Goal: Task Accomplishment & Management: Complete application form

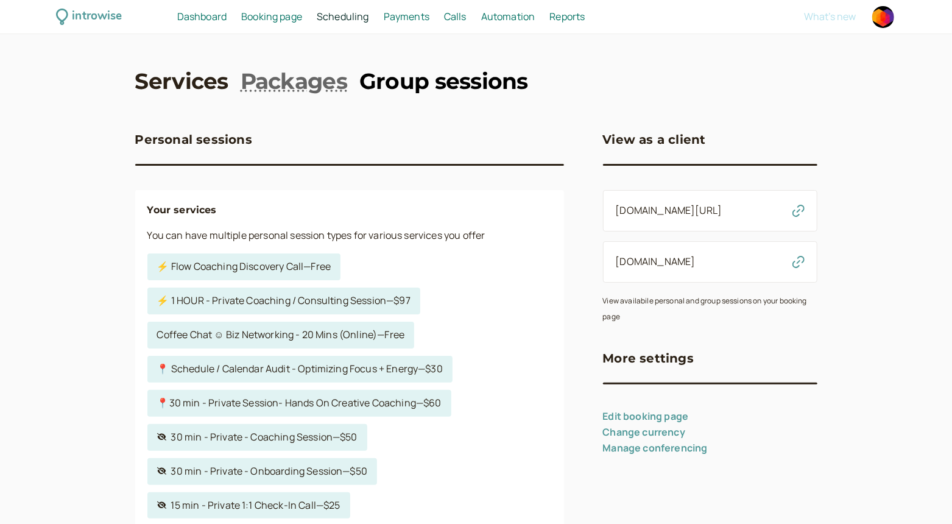
click at [427, 87] on link "Group sessions" at bounding box center [443, 81] width 169 height 30
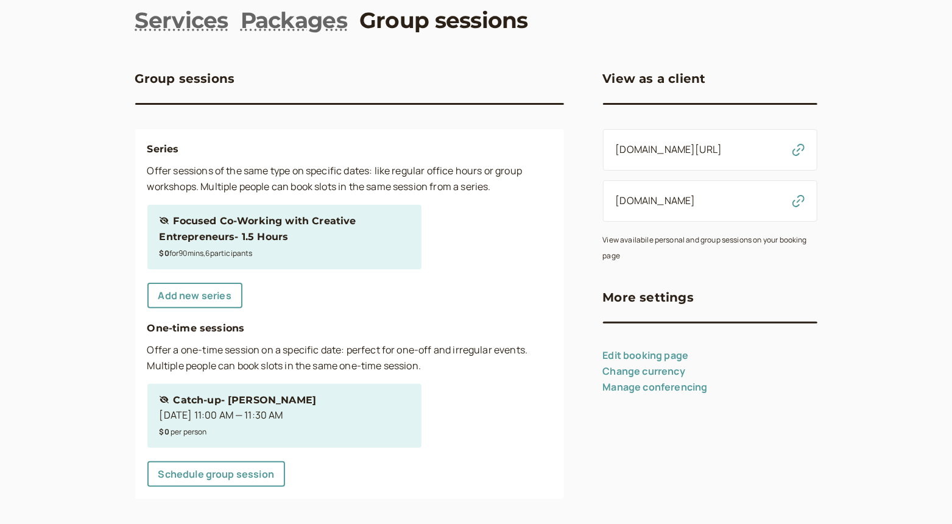
scroll to position [68, 0]
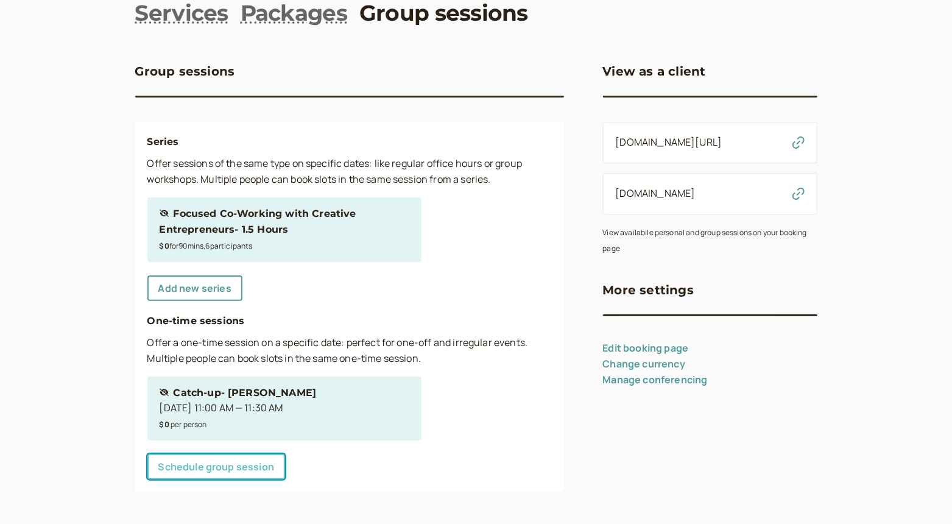
click at [180, 469] on link "Schedule group session" at bounding box center [216, 467] width 138 height 26
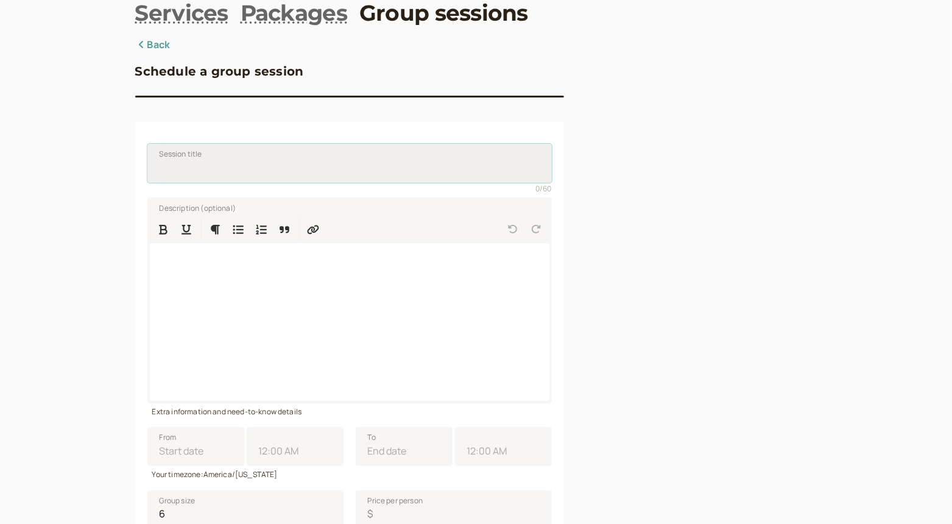
click at [202, 165] on input "Session title" at bounding box center [349, 163] width 404 height 39
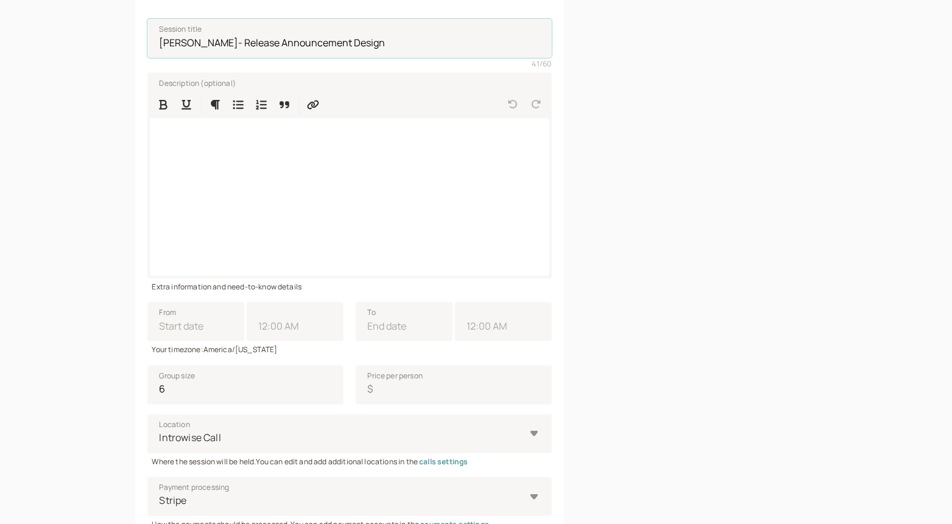
scroll to position [341, 0]
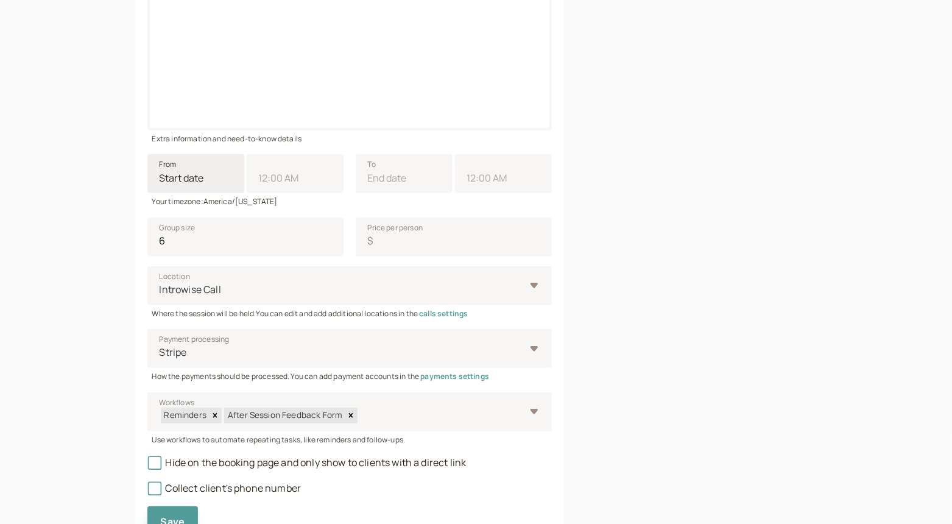
type input "[PERSON_NAME]- Release Announcement Design"
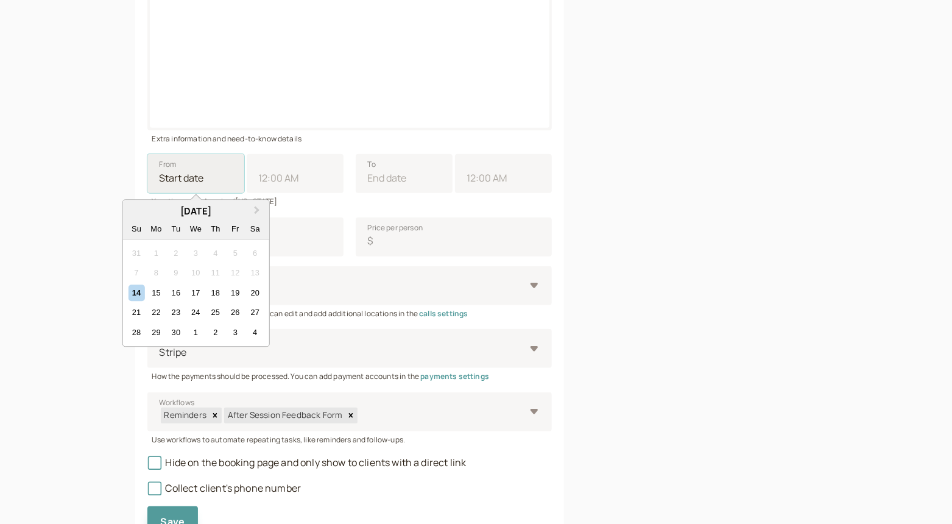
click at [186, 182] on input "From Next Month [DATE] Su Mo Tu We Th Fr Sa 31 1 2 3 4 5 6 7 8 9 10 11 12 13 14…" at bounding box center [195, 173] width 97 height 39
click at [133, 294] on div "14" at bounding box center [136, 292] width 16 height 16
click at [147, 193] on input "From Next Month [DATE] Su Mo Tu We Th Fr Sa 31 1 2 3 4 5 6 7 8 9 10 11 12 13 14…" at bounding box center [195, 173] width 97 height 39
type input "[DATE]"
type input "11:00 AM"
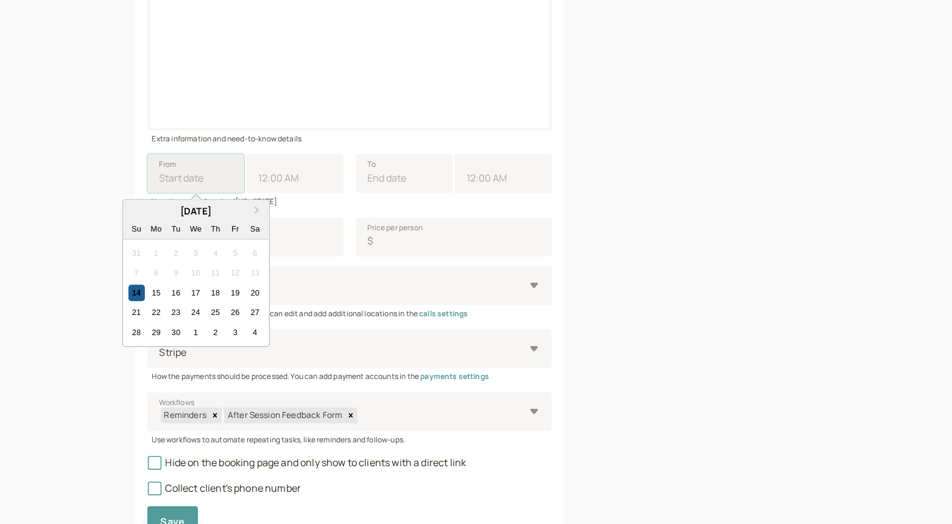
type input "[DATE]"
type input "12:00 PM"
click at [267, 174] on input "11:00 AM" at bounding box center [295, 173] width 97 height 39
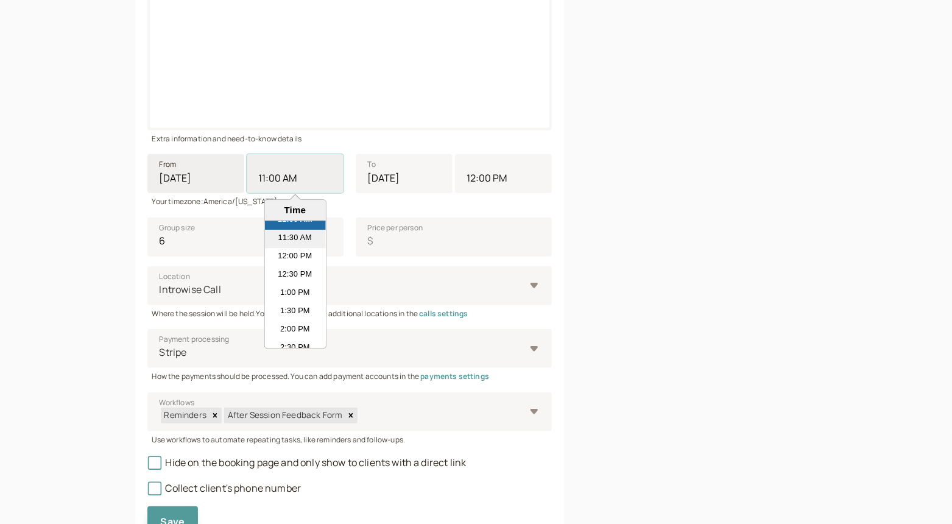
scroll to position [468, 0]
click at [290, 236] on li "1:00 PM" at bounding box center [294, 237] width 61 height 18
click at [290, 193] on input "11:00 AM" at bounding box center [295, 173] width 97 height 39
type input "1:00 PM"
type input "2:00 PM"
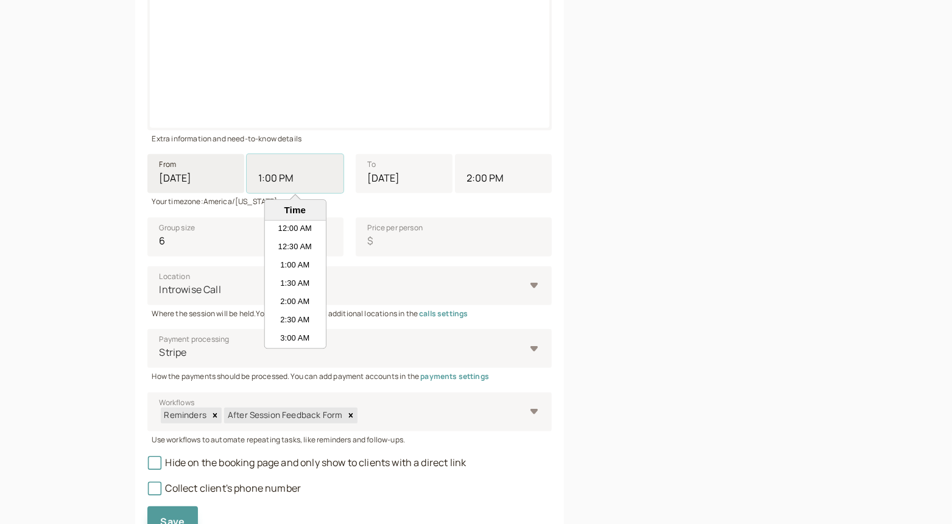
scroll to position [420, 0]
click at [278, 175] on input "1:00 PM" at bounding box center [295, 173] width 97 height 39
type input "1:00 PM"
click at [504, 182] on input "2:00 PM" at bounding box center [503, 173] width 97 height 39
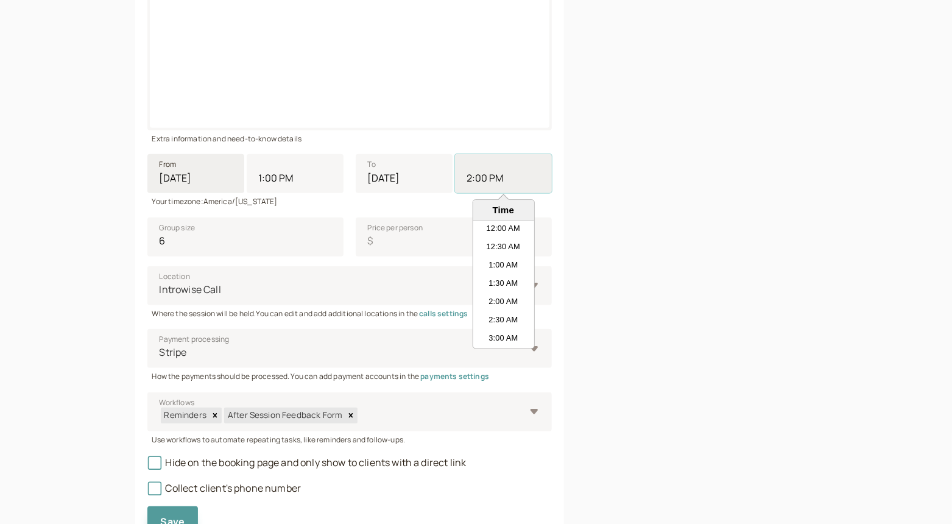
scroll to position [457, 0]
click at [77, 267] on div "introwise Dashboard Dashboard Booking page Booking Scheduling Scheduling Paymen…" at bounding box center [476, 121] width 952 height 924
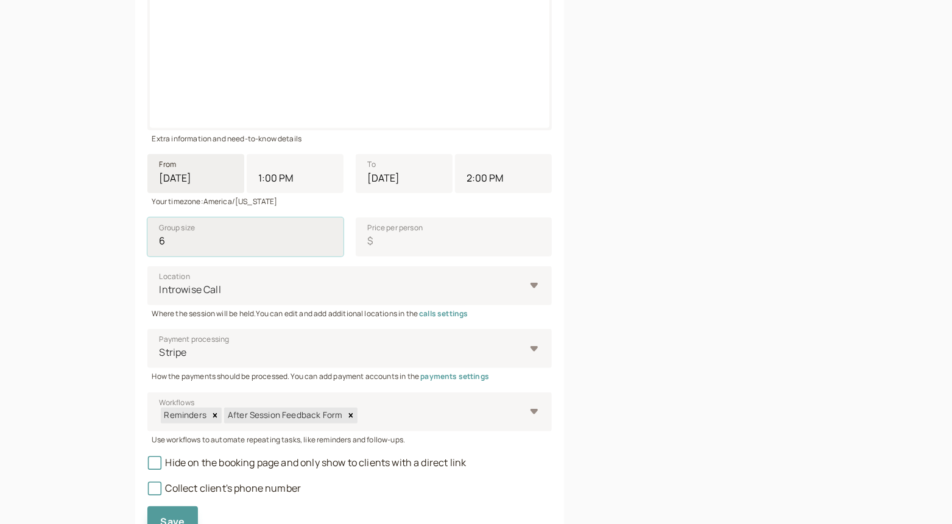
click at [169, 239] on input "6" at bounding box center [245, 236] width 196 height 39
type input "2"
click at [396, 244] on input "Price per person $" at bounding box center [454, 236] width 196 height 39
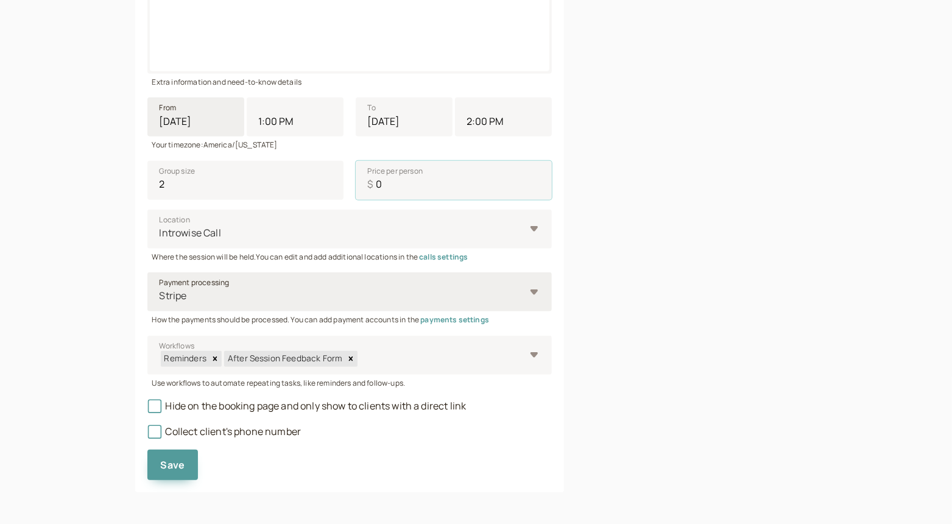
scroll to position [398, 0]
type input "0"
click at [158, 406] on icon at bounding box center [154, 405] width 9 height 9
click at [147, 409] on input "Hide on the booking page and only show to clients with a direct link" at bounding box center [147, 409] width 0 height 0
click at [152, 432] on icon at bounding box center [154, 431] width 9 height 9
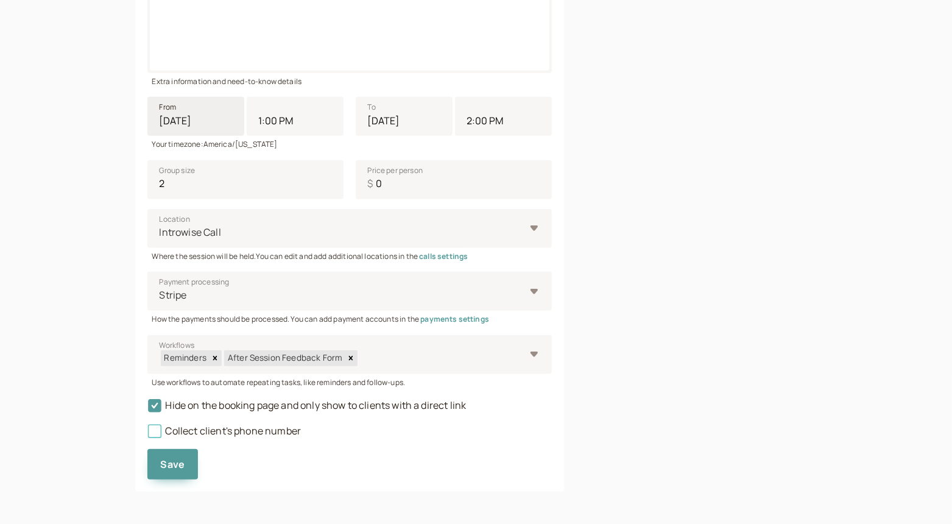
click at [147, 434] on input "Collect client's phone number" at bounding box center [147, 434] width 0 height 0
click at [152, 432] on icon at bounding box center [154, 431] width 21 height 21
click at [147, 434] on input "Collect client's phone number" at bounding box center [147, 434] width 0 height 0
click at [347, 356] on icon "Remove After Session Feedback Form" at bounding box center [351, 358] width 9 height 9
click at [215, 354] on icon "Remove Reminders" at bounding box center [215, 358] width 9 height 9
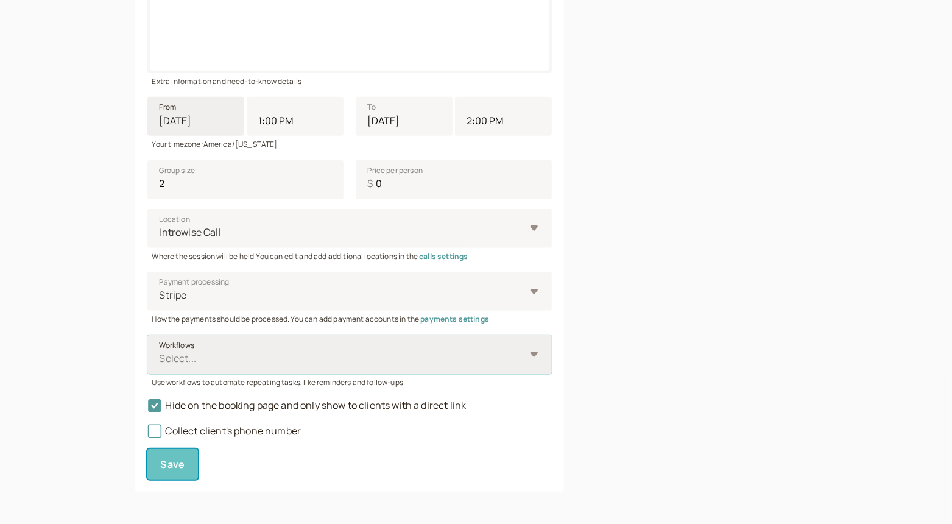
click at [182, 461] on span "Save" at bounding box center [173, 463] width 24 height 13
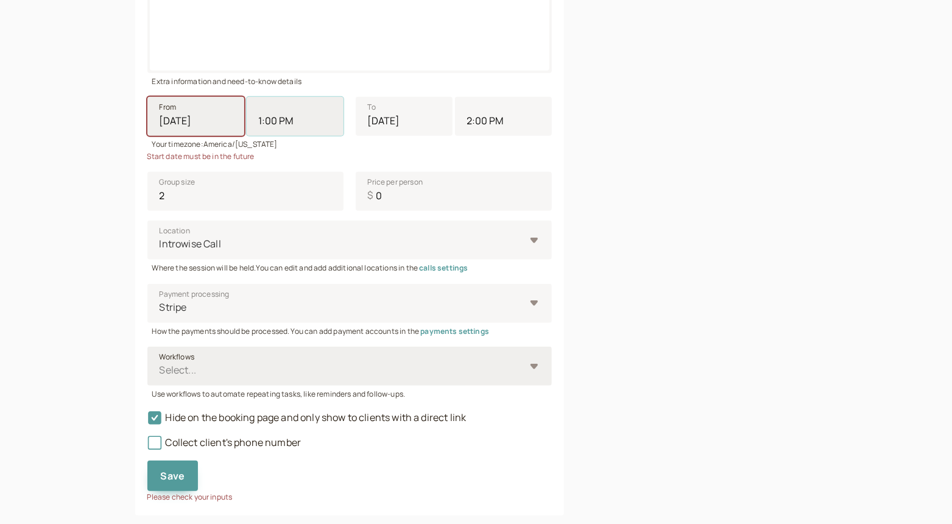
click at [265, 115] on input "1:00 PM" at bounding box center [295, 116] width 97 height 39
click at [274, 121] on input "1:00 PM" at bounding box center [295, 116] width 97 height 39
type input "1:1 PM"
type input "2:01 PM"
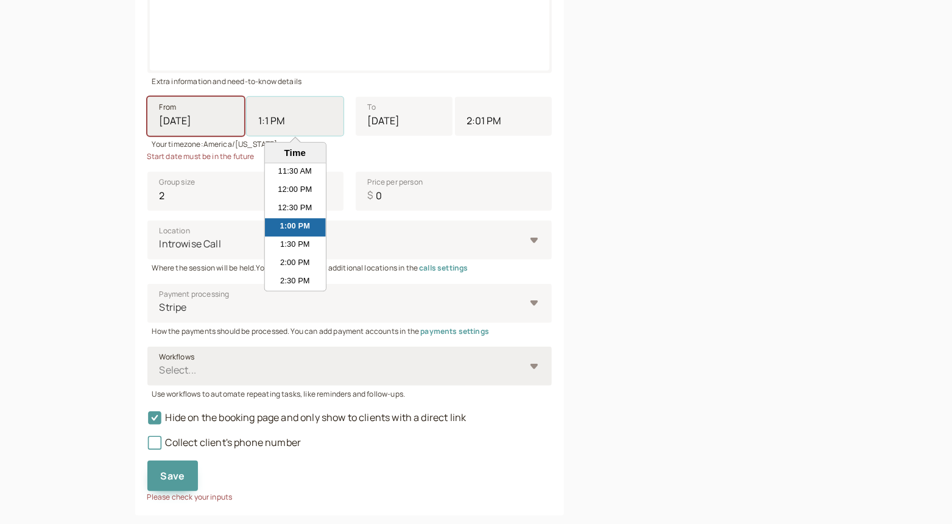
type input "1:15 PM"
type input "2:15 PM"
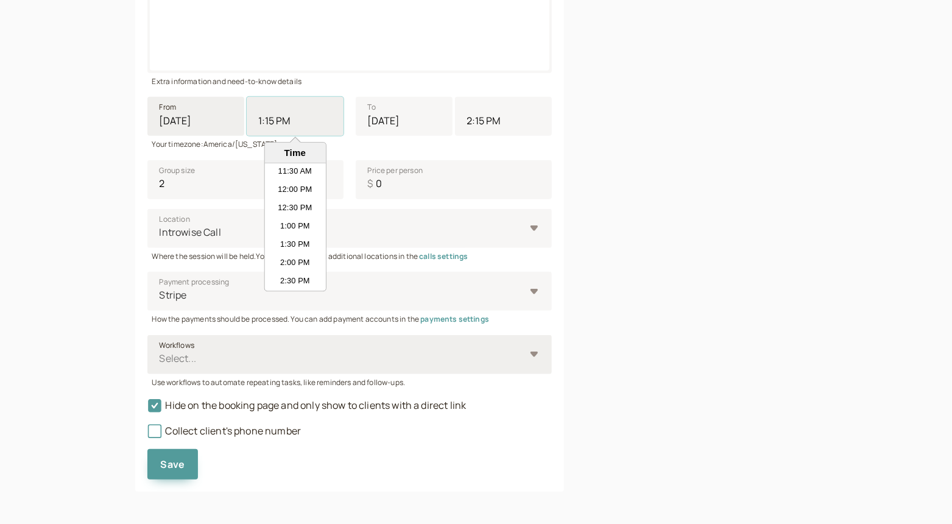
click at [326, 112] on input "1:15 PM" at bounding box center [295, 116] width 97 height 39
type input "1:15 PM"
click at [345, 83] on div "Extra information and need-to-know details" at bounding box center [349, 80] width 404 height 14
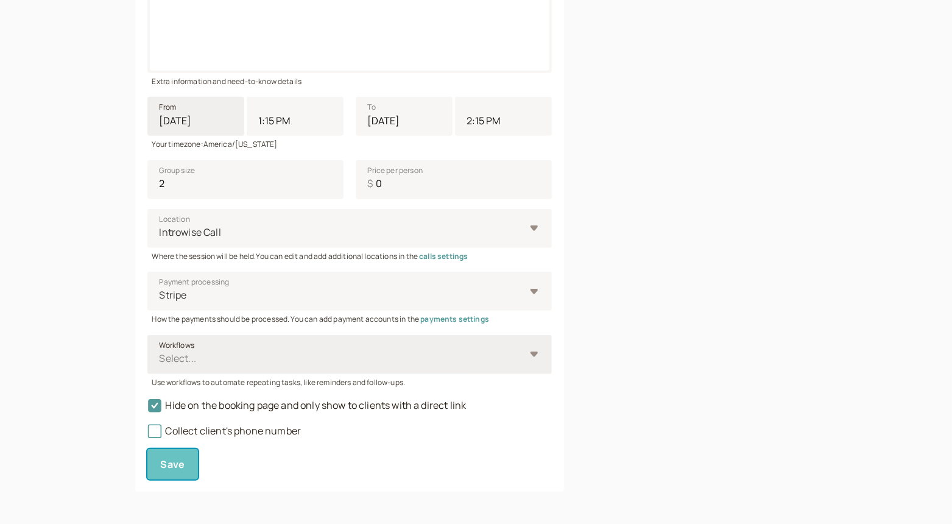
click at [168, 466] on span "Save" at bounding box center [173, 463] width 24 height 13
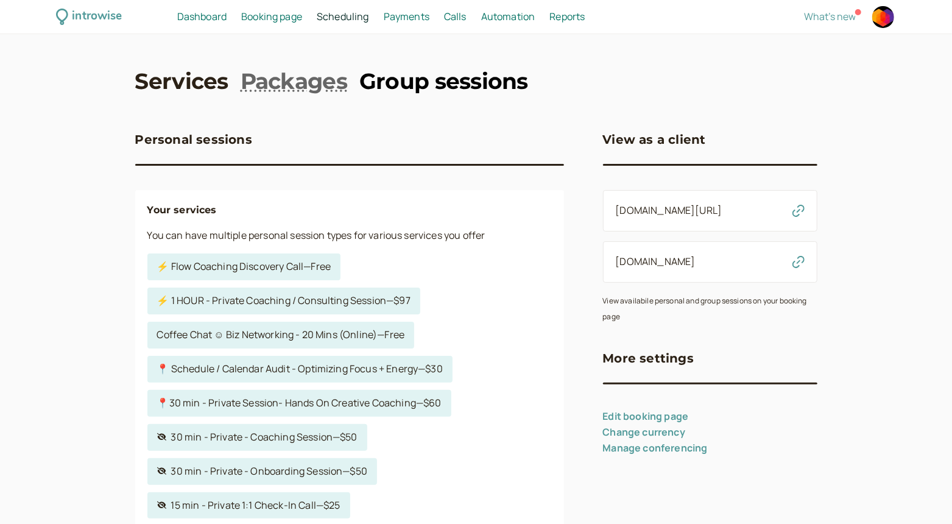
click at [421, 79] on link "Group sessions" at bounding box center [443, 81] width 169 height 30
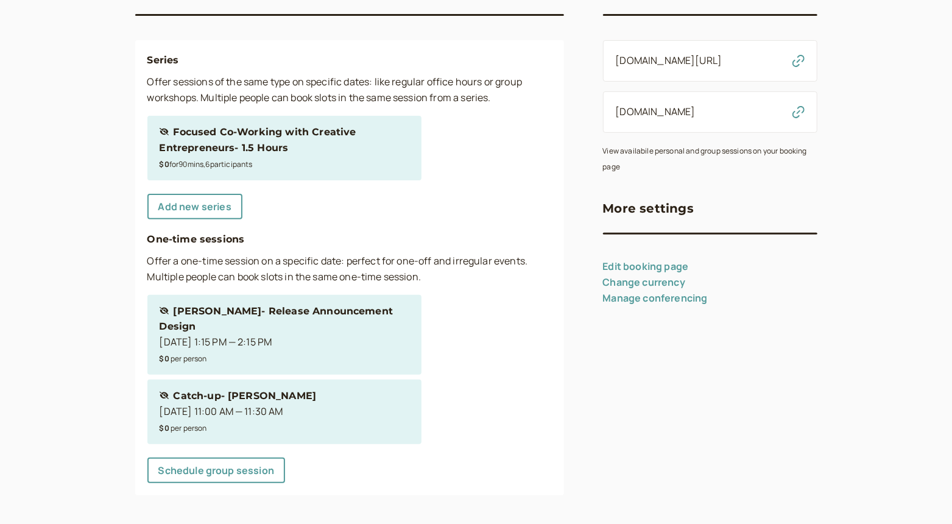
scroll to position [153, 0]
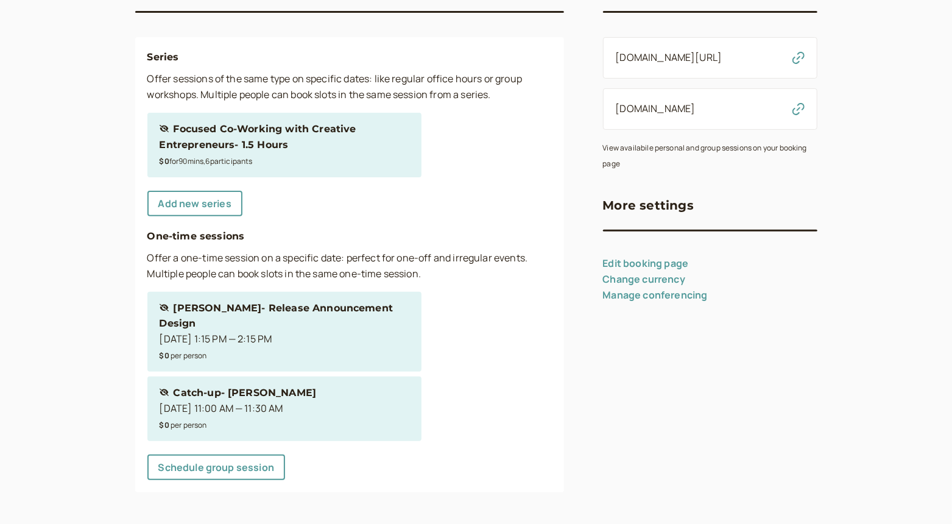
click at [311, 329] on div "Hidden session [PERSON_NAME]- Release Announcement Design" at bounding box center [285, 316] width 250 height 32
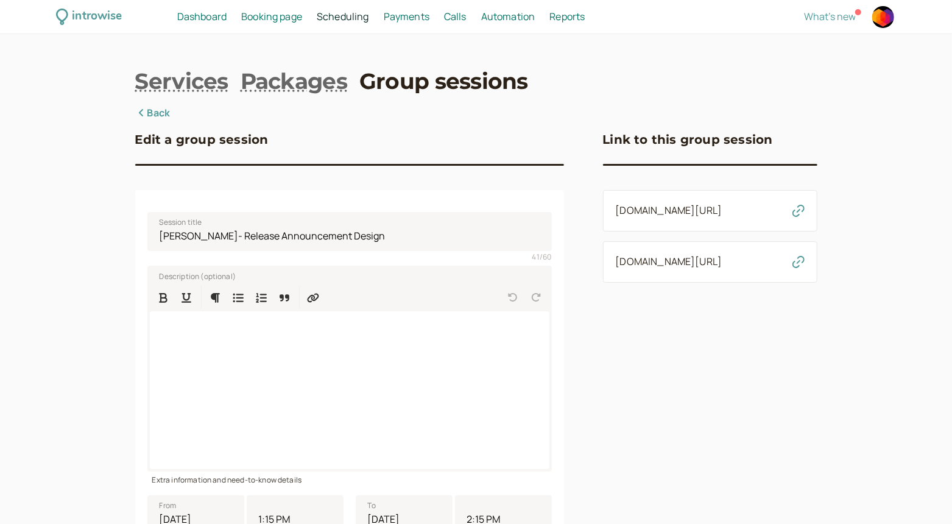
click at [798, 217] on icon "button" at bounding box center [798, 211] width 12 height 12
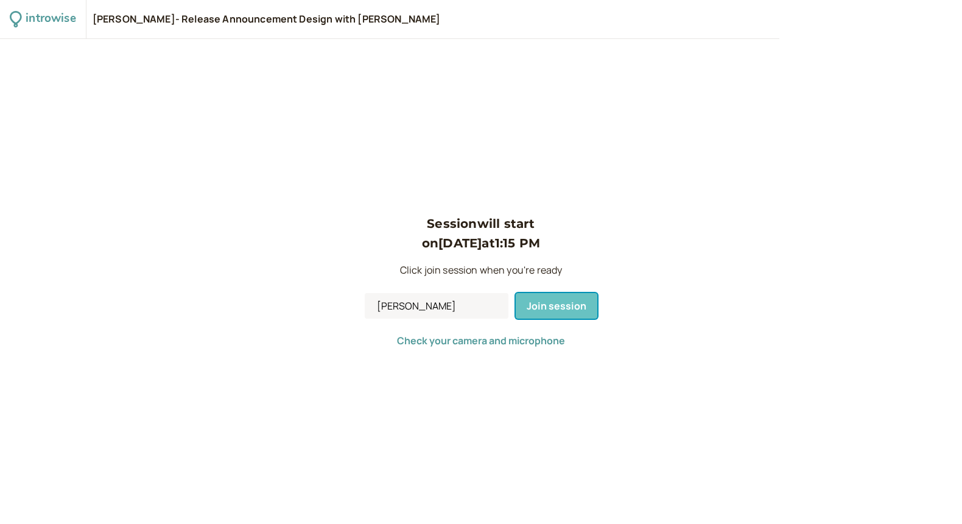
click at [538, 303] on span "Join session" at bounding box center [557, 305] width 60 height 13
